Goal: Transaction & Acquisition: Purchase product/service

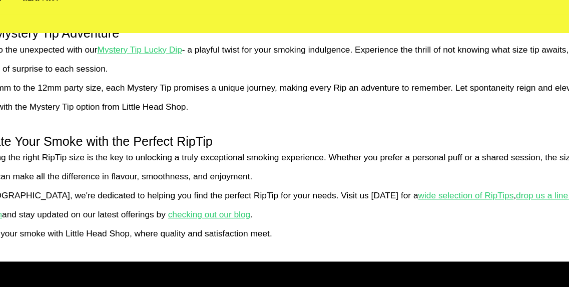
scroll to position [794, 0]
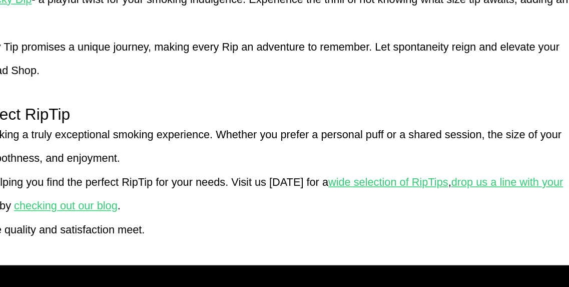
click at [390, 198] on u "wide selection of RipTips" at bounding box center [430, 199] width 81 height 8
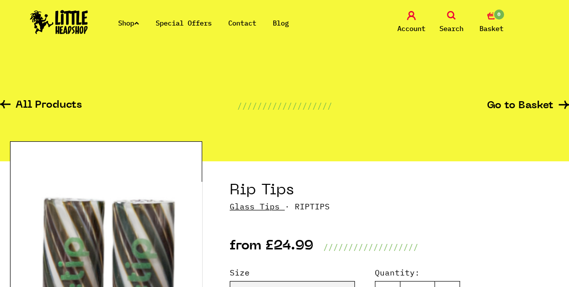
click at [60, 105] on link "All Products" at bounding box center [41, 106] width 82 height 12
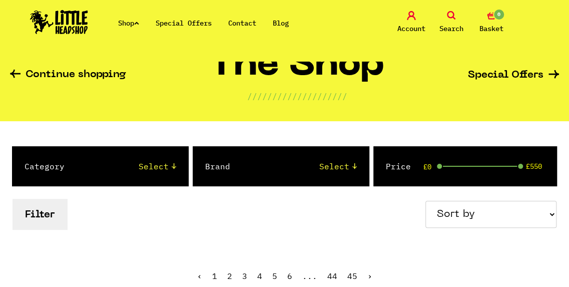
scroll to position [80, 0]
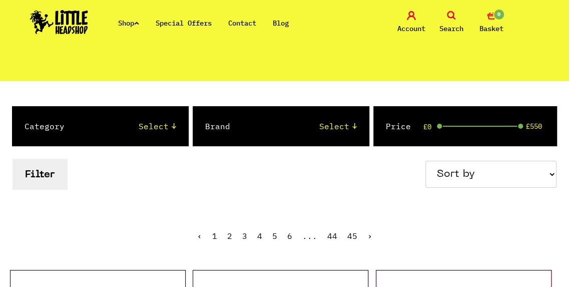
click at [345, 124] on select "Select Amsterdam Glass Backwoods Basil Bush Black Leaf Blue Moon Hemp Boost Bud…" at bounding box center [303, 126] width 107 height 12
click at [189, 37] on div "Shop Special Offers Contact Blog Account Search 0 Basket" at bounding box center [284, 23] width 569 height 46
click at [139, 23] on link "Shop" at bounding box center [128, 23] width 21 height 9
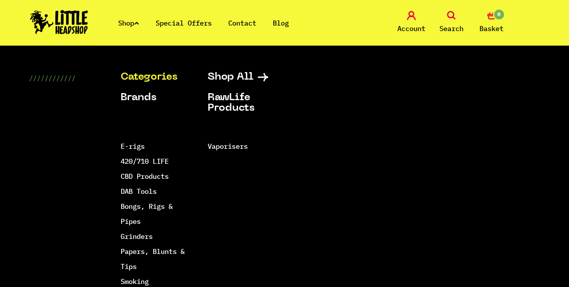
click at [139, 23] on link "Shop" at bounding box center [128, 23] width 21 height 9
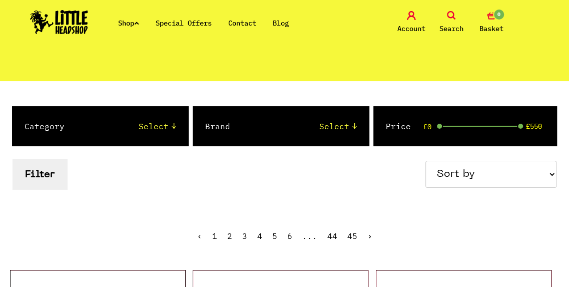
click at [139, 23] on link "Shop" at bounding box center [128, 23] width 21 height 9
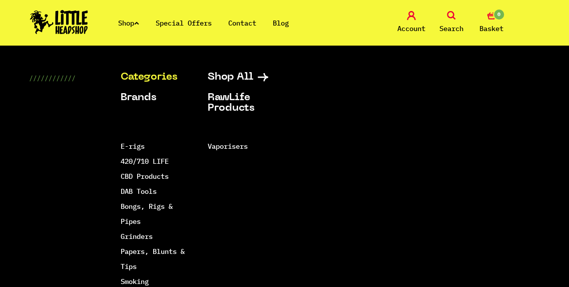
click at [178, 23] on link "Special Offers" at bounding box center [184, 23] width 56 height 9
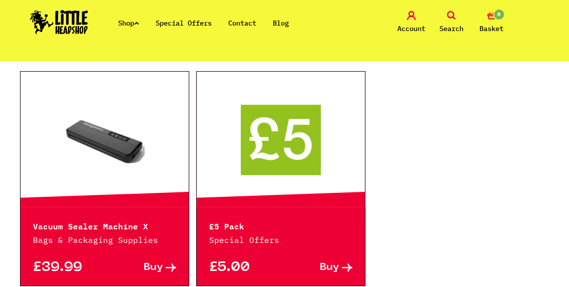
scroll to position [823, 0]
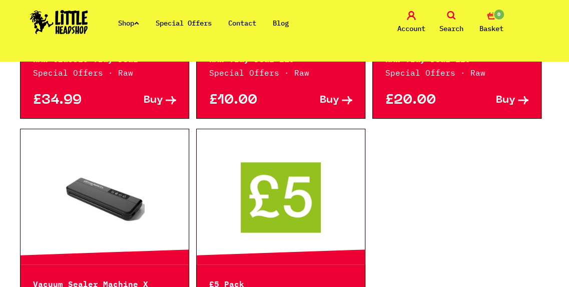
click at [280, 206] on link at bounding box center [281, 197] width 168 height 100
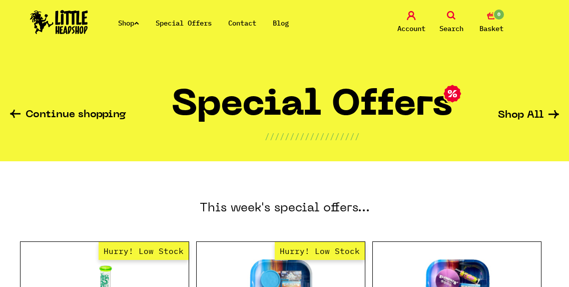
scroll to position [823, 0]
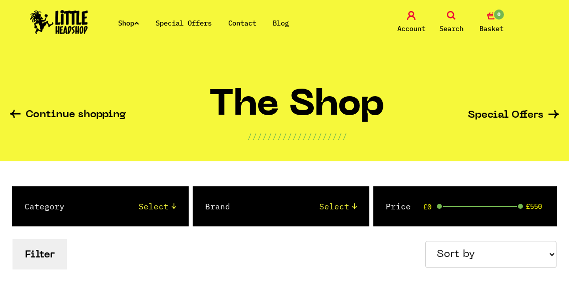
scroll to position [80, 0]
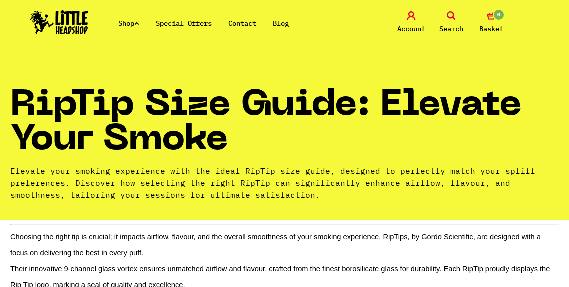
scroll to position [794, 0]
